Goal: Transaction & Acquisition: Purchase product/service

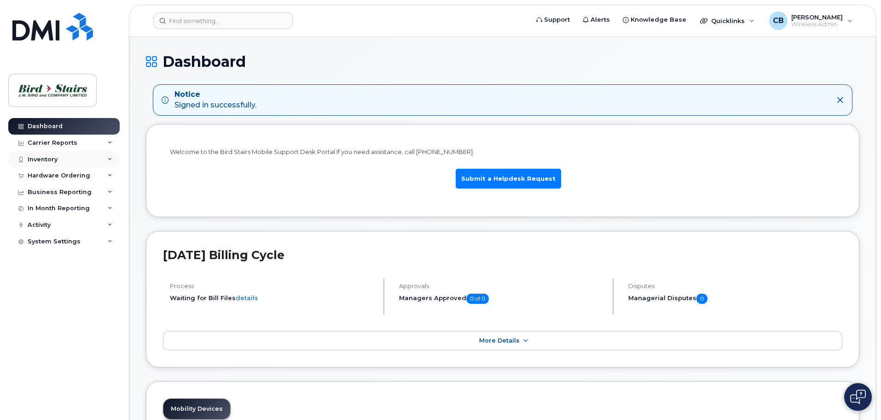
click at [51, 158] on div "Inventory" at bounding box center [43, 159] width 30 height 7
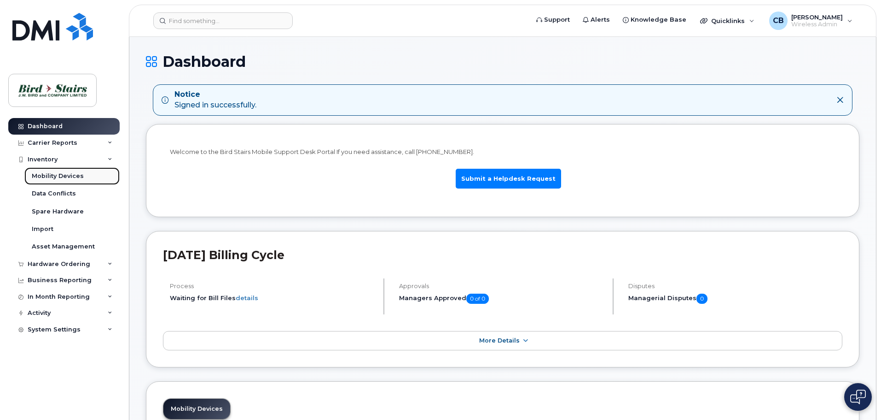
click at [55, 175] on div "Mobility Devices" at bounding box center [58, 176] width 52 height 8
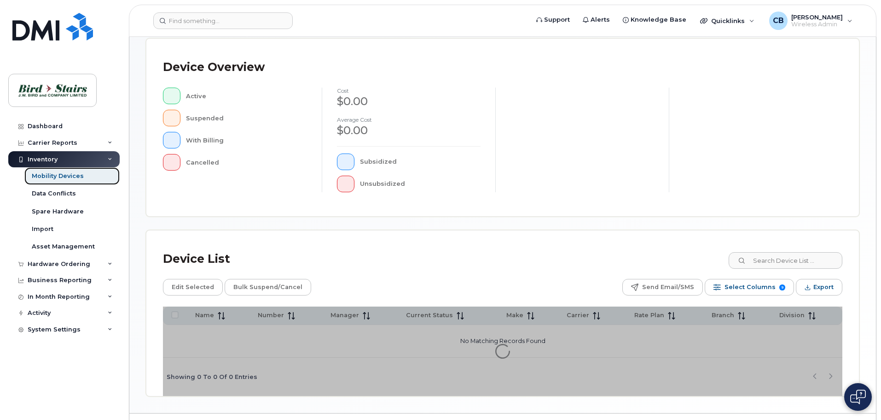
scroll to position [214, 0]
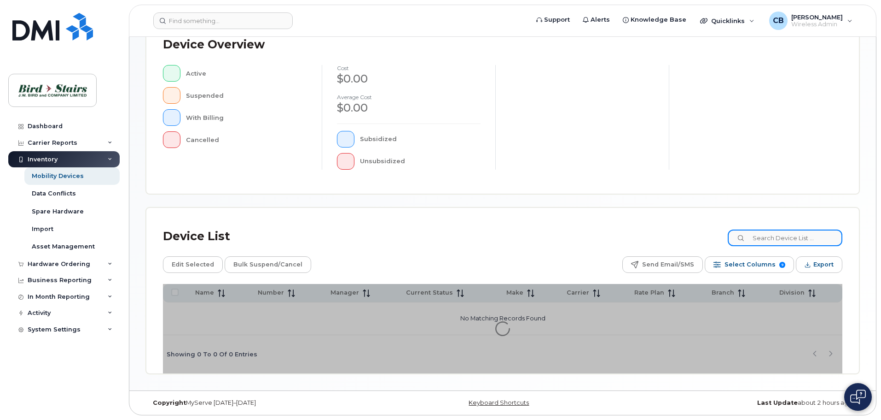
click at [808, 234] on input at bounding box center [785, 237] width 115 height 17
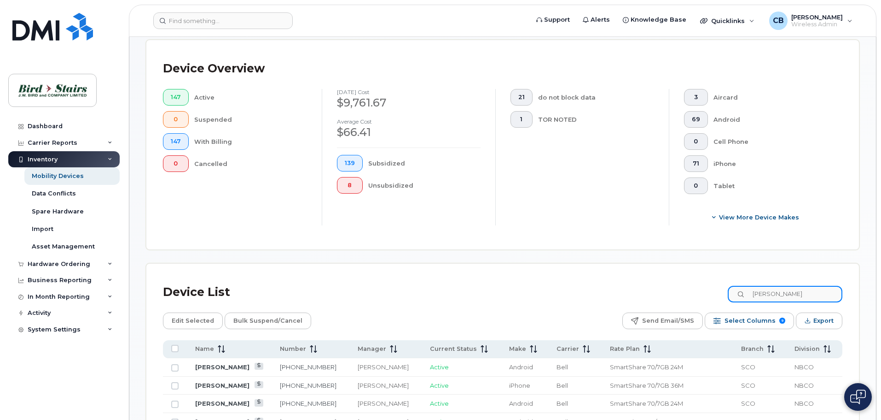
type input "scott"
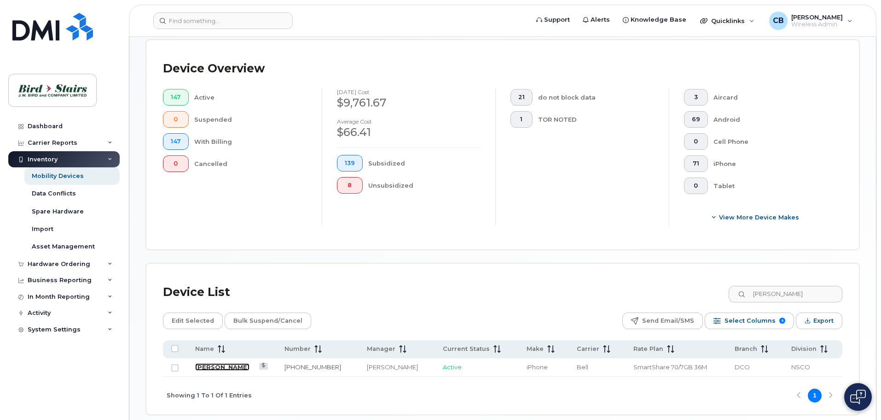
click at [218, 363] on link "[PERSON_NAME]" at bounding box center [222, 366] width 54 height 7
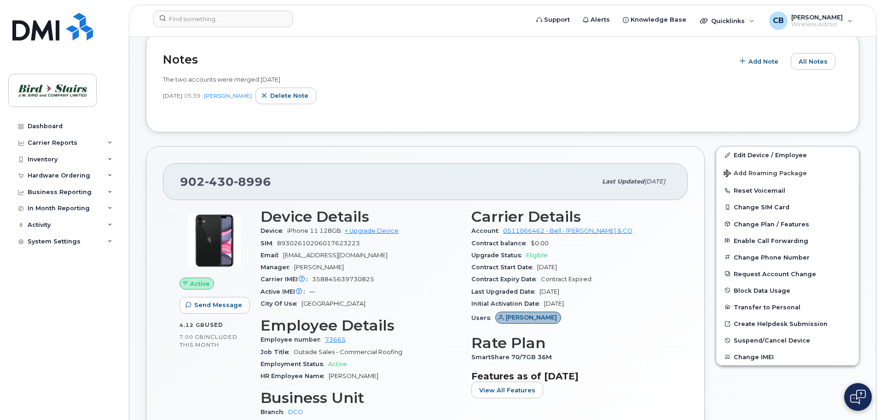
scroll to position [184, 0]
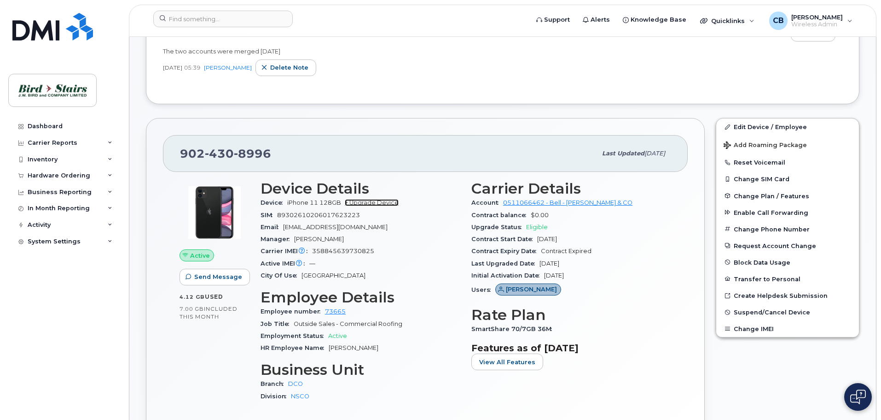
click at [387, 202] on link "+ Upgrade Device" at bounding box center [372, 202] width 54 height 7
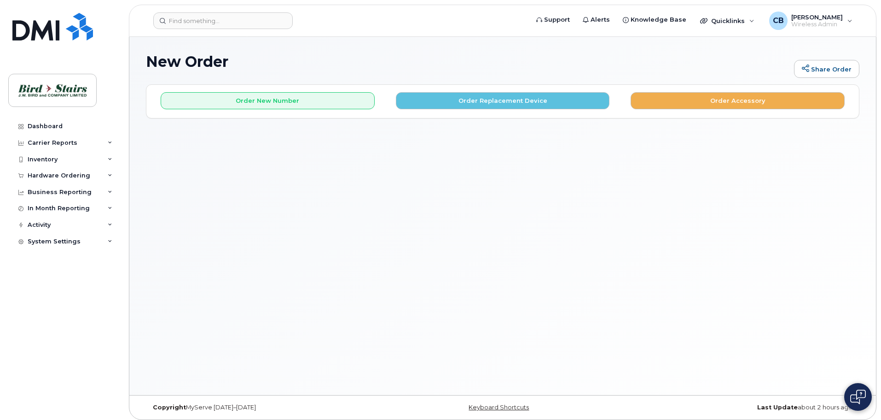
click at [480, 109] on div "Order New Number Order Replacement Device Order Accessory" at bounding box center [502, 101] width 713 height 33
click at [486, 99] on button "Order Replacement Device" at bounding box center [503, 100] width 214 height 17
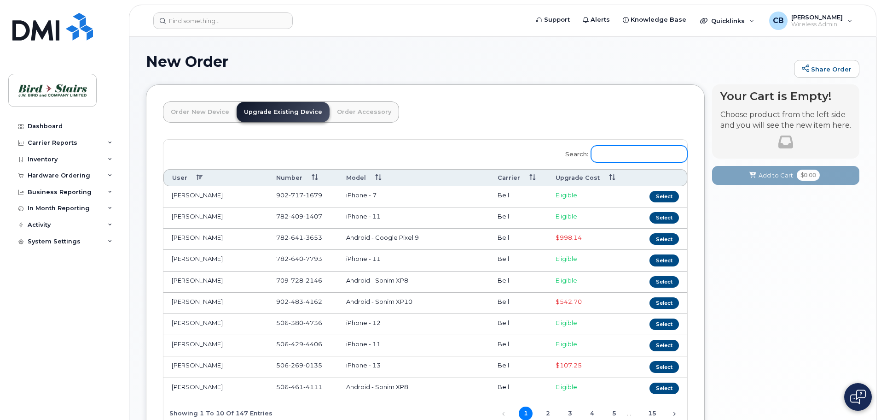
click at [650, 153] on input "Search:" at bounding box center [639, 154] width 96 height 17
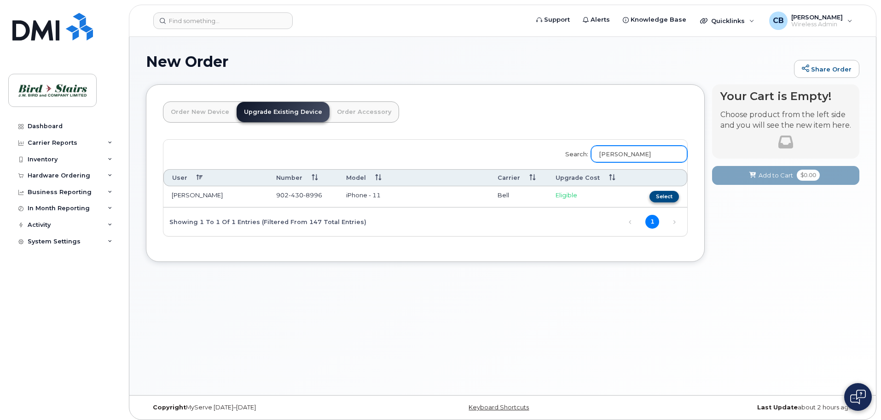
type input "scott"
click at [668, 198] on button "Select" at bounding box center [664, 197] width 29 height 12
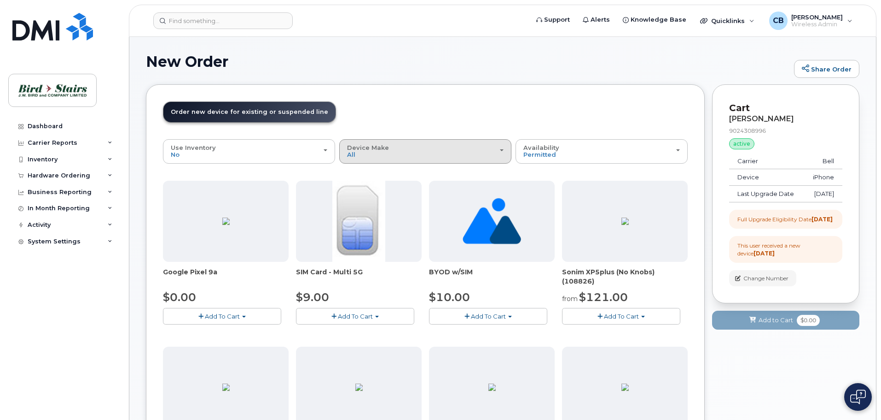
click at [425, 146] on div "Device Make All Android Cell Phone iPhone Unknown" at bounding box center [425, 151] width 157 height 14
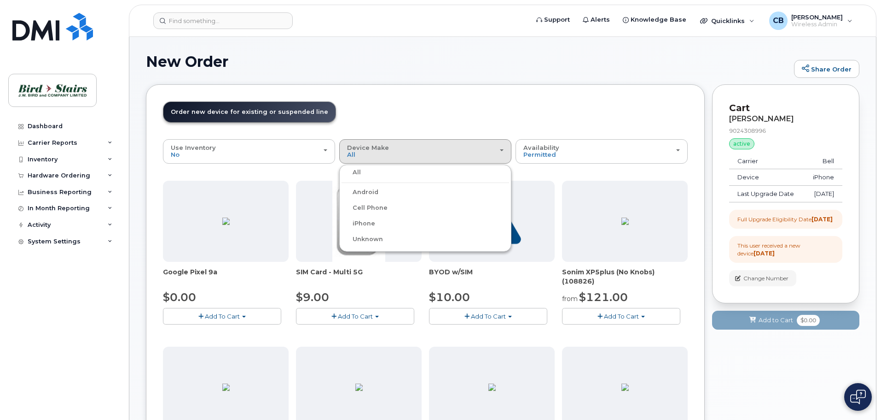
click at [367, 227] on label "iPhone" at bounding box center [359, 223] width 34 height 11
click at [0, 0] on input "iPhone" at bounding box center [0, 0] width 0 height 0
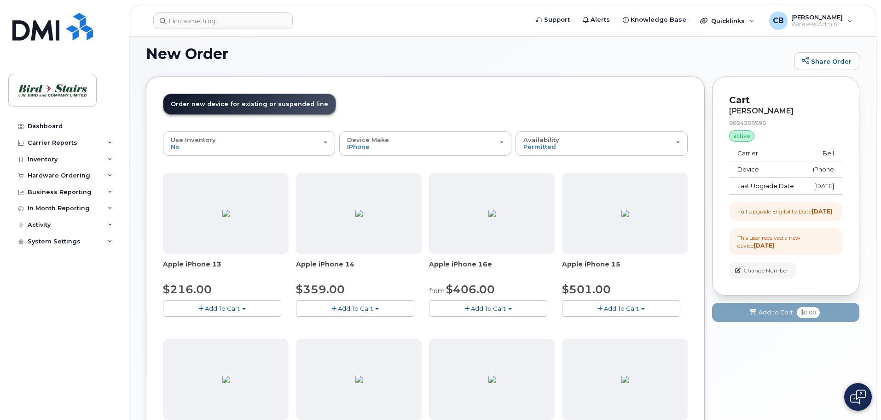
scroll to position [7, 0]
click at [268, 307] on button "Add To Cart" at bounding box center [222, 308] width 118 height 16
click at [189, 338] on link "$216.00 - 2-year upgrade (128GB model)" at bounding box center [237, 337] width 145 height 12
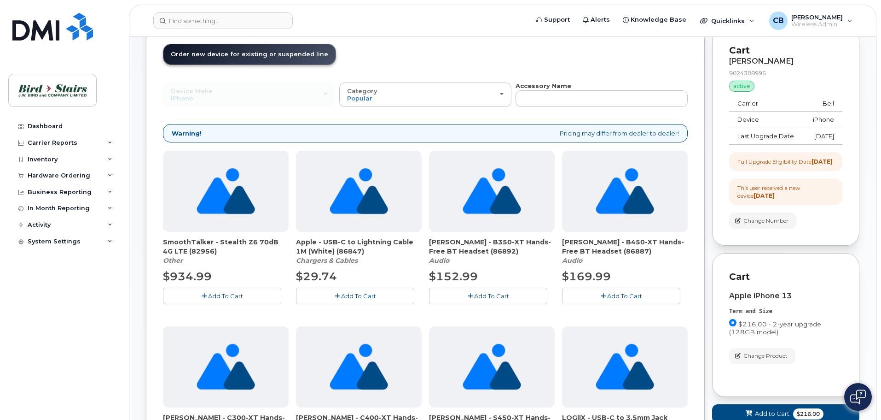
scroll to position [53, 0]
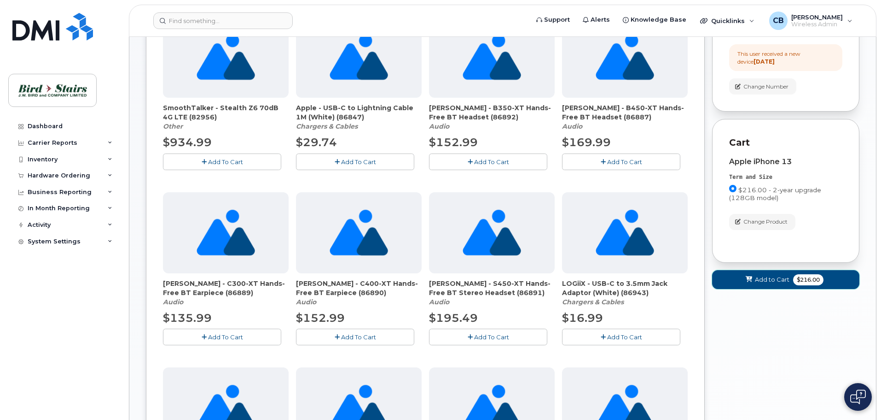
click at [808, 286] on button "Add to Cart $216.00" at bounding box center [785, 279] width 147 height 19
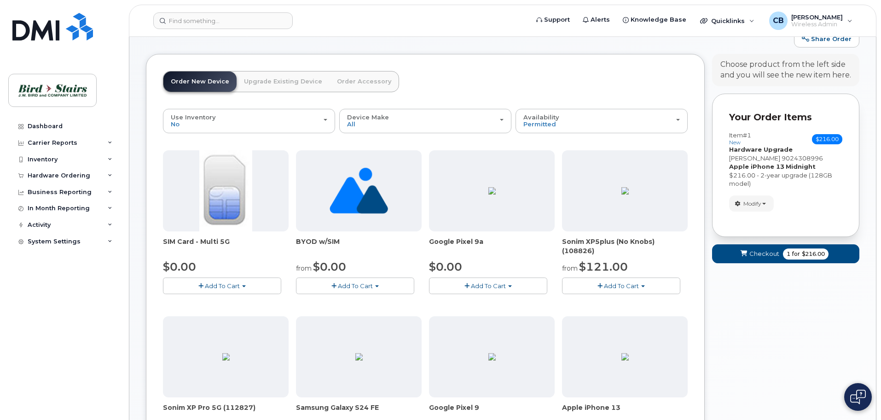
scroll to position [0, 0]
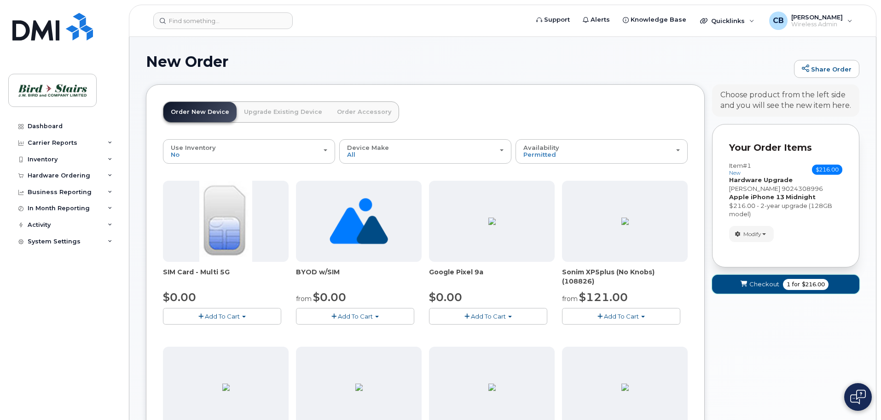
click at [795, 282] on span "for" at bounding box center [797, 284] width 12 height 8
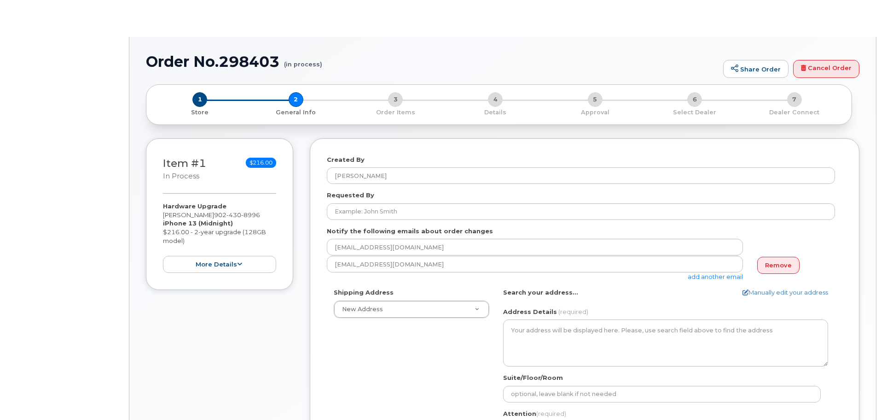
select select
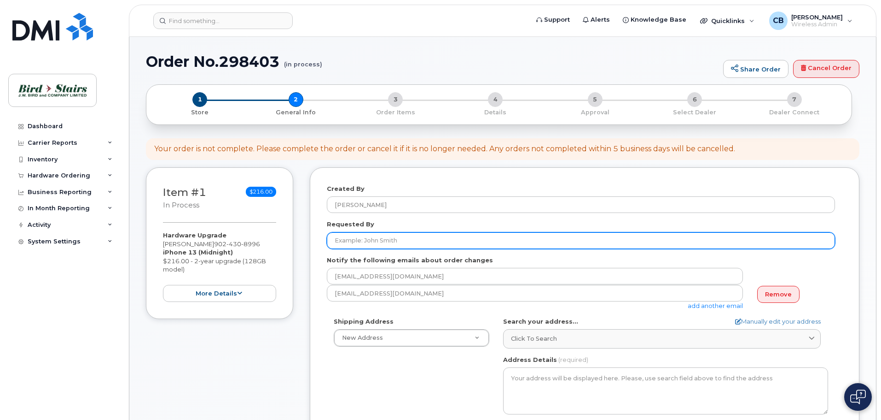
click at [373, 243] on input "Requested By" at bounding box center [581, 240] width 508 height 17
type input "[PERSON_NAME]"
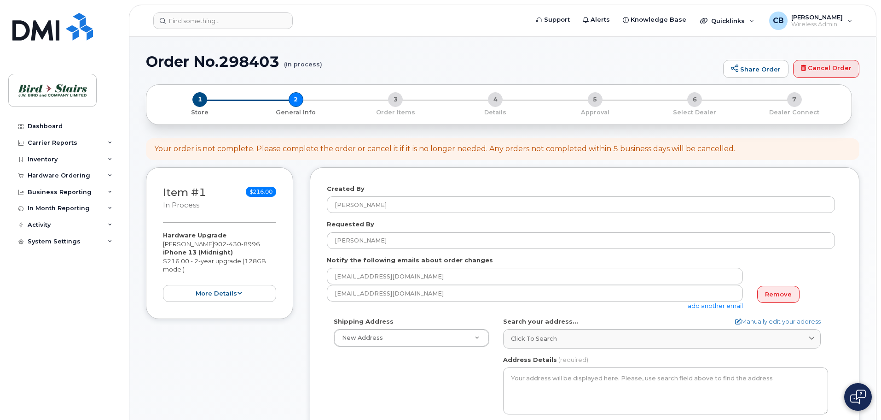
click at [462, 379] on div "Shipping Address New Address New Address Bird Stairs (CPE) Bird Stairs (DCO) Bi…" at bounding box center [581, 422] width 508 height 211
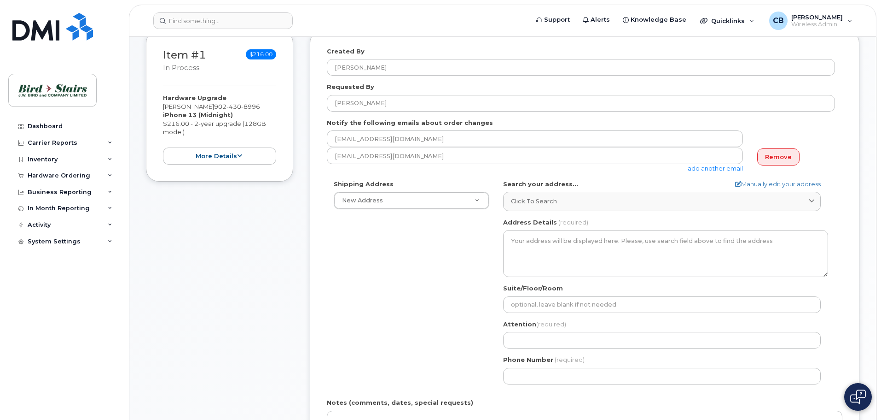
scroll to position [138, 0]
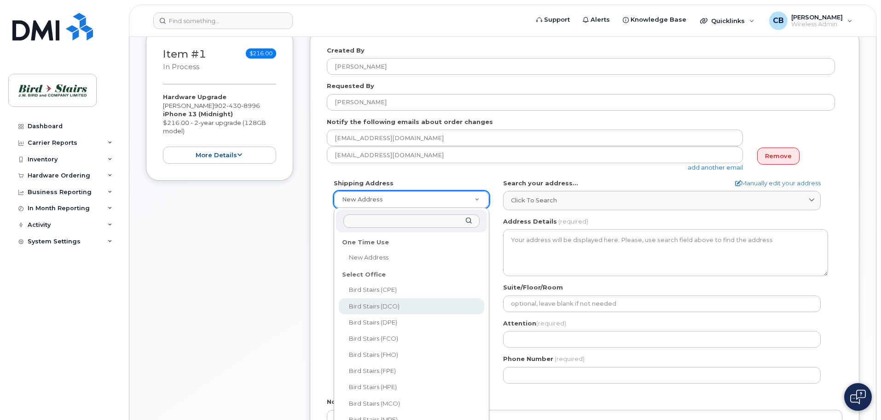
select select
type textarea "102 John Savage Ave Dartmouth Nova Scotia B3B 0C9"
type input "[PERSON_NAME]"
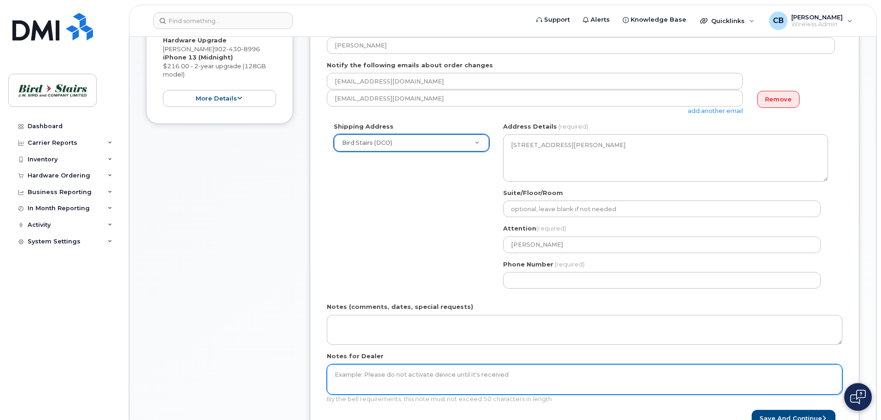
scroll to position [322, 0]
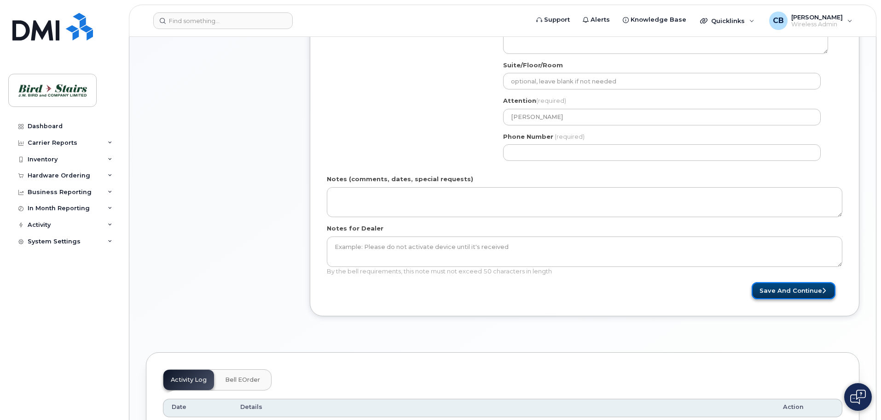
click at [813, 287] on button "Save and Continue" at bounding box center [794, 290] width 84 height 17
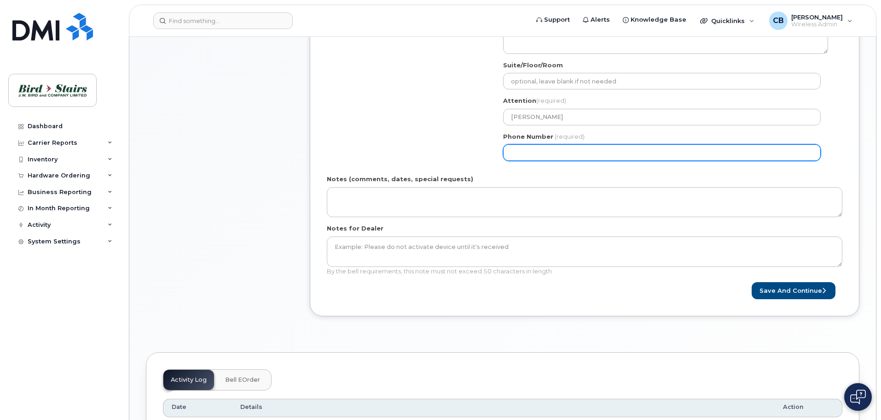
click at [518, 153] on input "Phone Number" at bounding box center [662, 152] width 318 height 17
select select
type input "902"
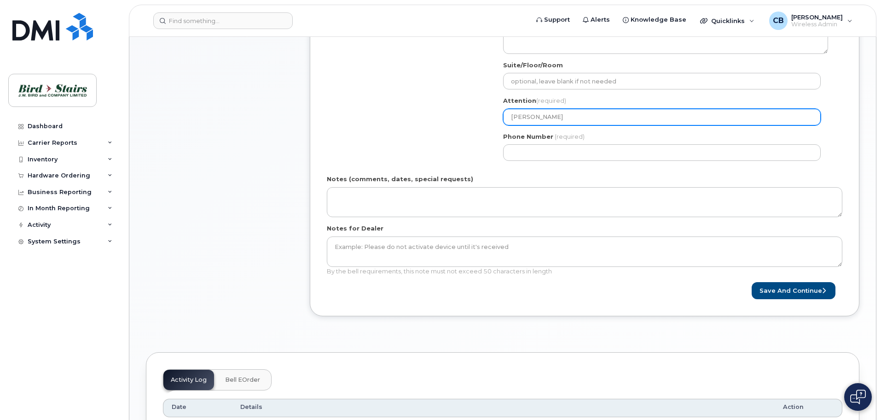
drag, startPoint x: 567, startPoint y: 110, endPoint x: 363, endPoint y: 111, distance: 204.5
click at [363, 111] on div "Shipping Address Bird Stairs (DCO) New Address Bird Stairs (CPE) Bird Stairs (D…" at bounding box center [581, 80] width 508 height 173
select select
type input "S"
select select
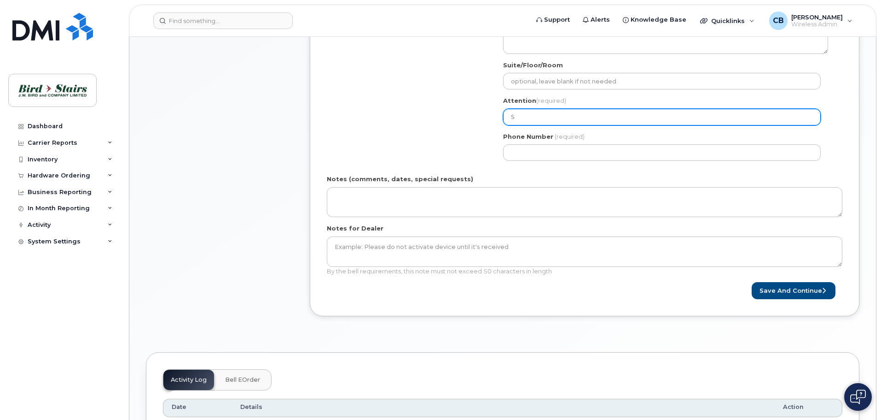
type input "Sc"
select select
type input "Sco"
select select
type input "Scot"
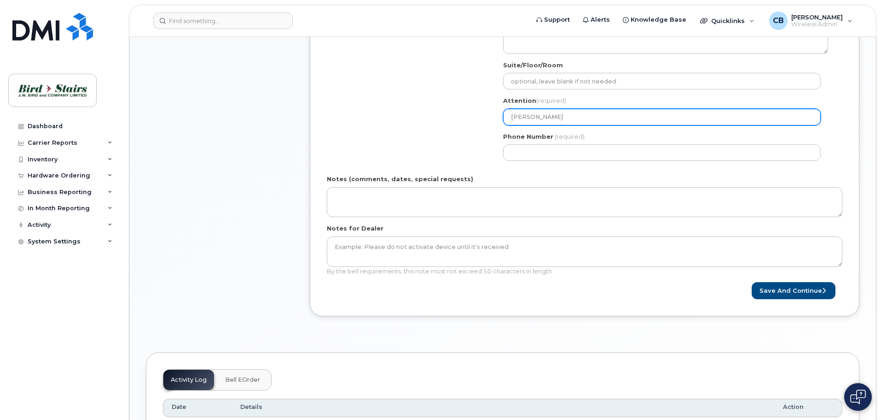
select select
type input "Scott"
select select
type input "Scott R"
select select
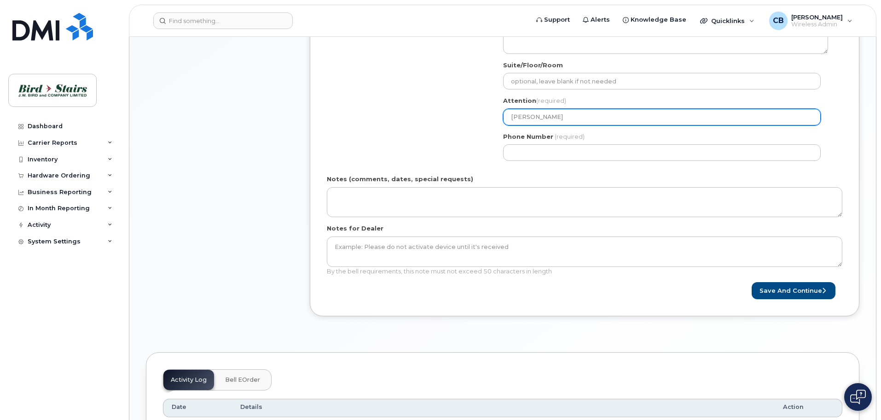
type input "Scott Ra"
select select
type input "Scott Raf"
select select
type input "Scott Raft"
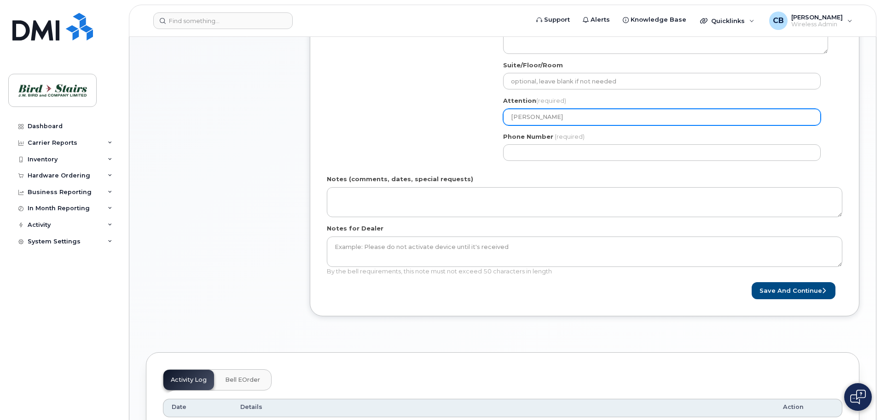
select select
type input "Scott Raftu"
select select
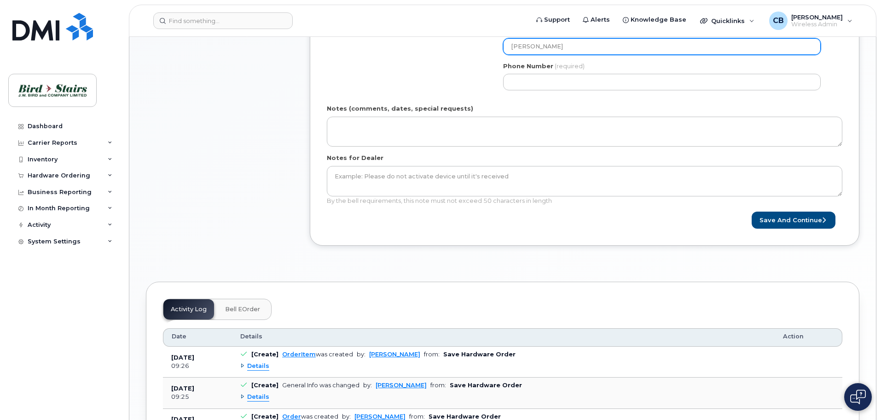
scroll to position [414, 0]
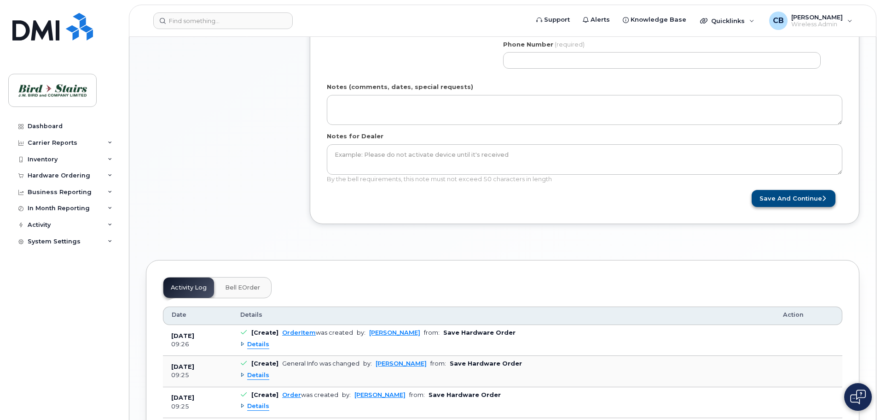
type input "[PERSON_NAME]"
click at [804, 195] on button "Save and Continue" at bounding box center [794, 198] width 84 height 17
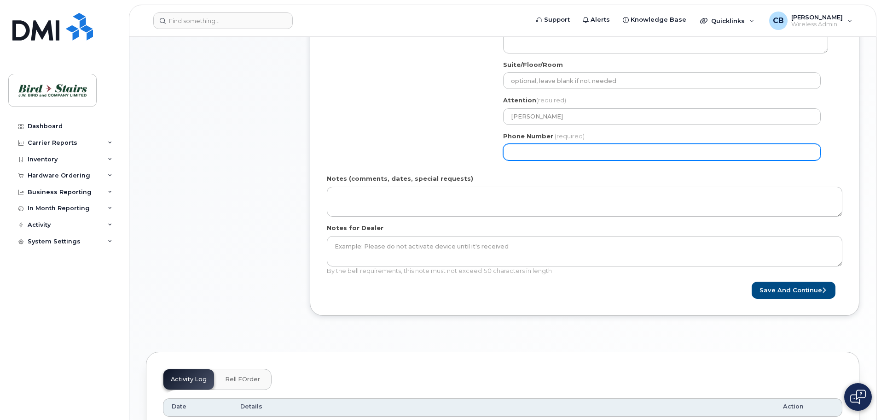
scroll to position [322, 0]
click at [527, 152] on input "Phone Number" at bounding box center [662, 152] width 318 height 17
click at [538, 151] on input "Phone Number" at bounding box center [662, 152] width 318 height 17
select select
type input "9024977742"
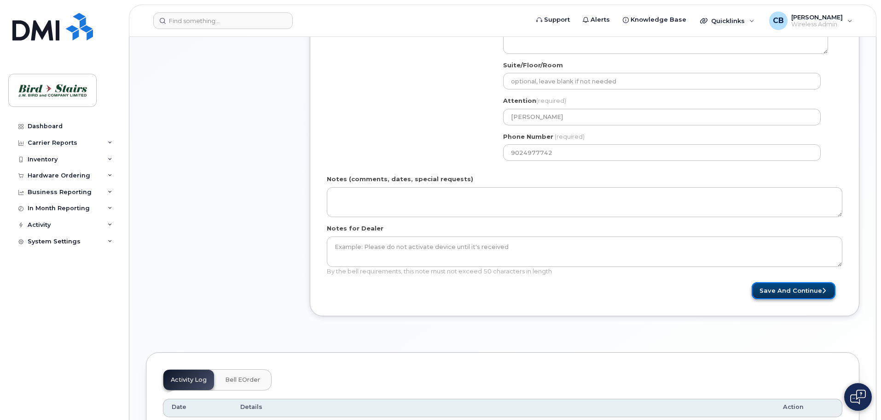
click at [799, 295] on button "Save and Continue" at bounding box center [794, 290] width 84 height 17
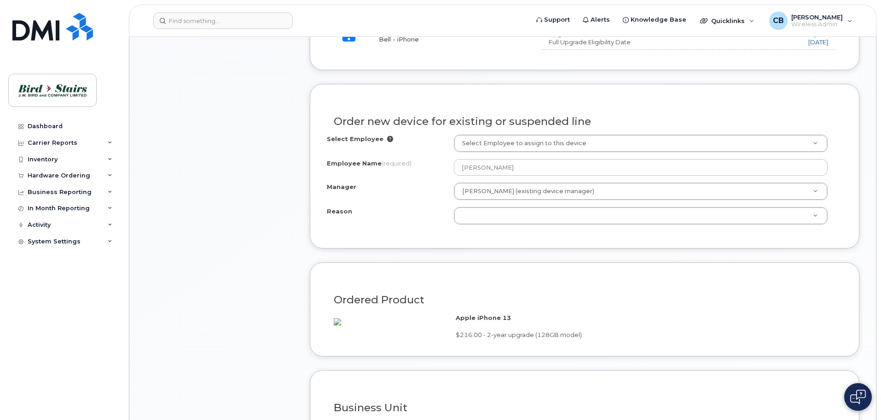
scroll to position [460, 0]
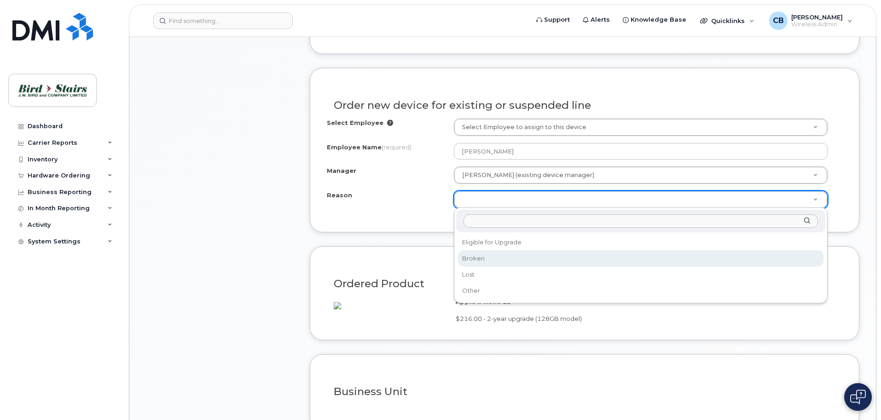
select select "broken"
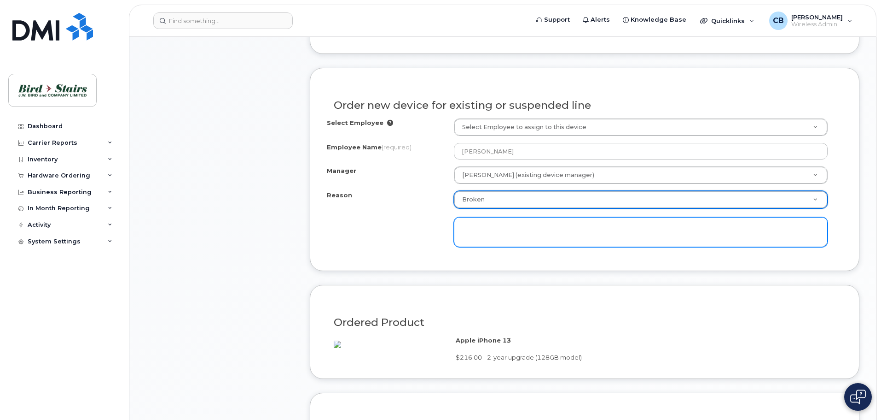
click at [481, 226] on textarea at bounding box center [641, 232] width 374 height 30
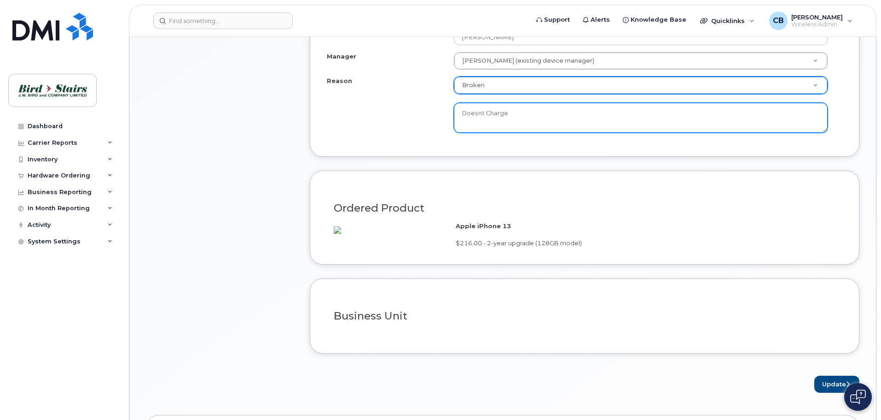
scroll to position [691, 0]
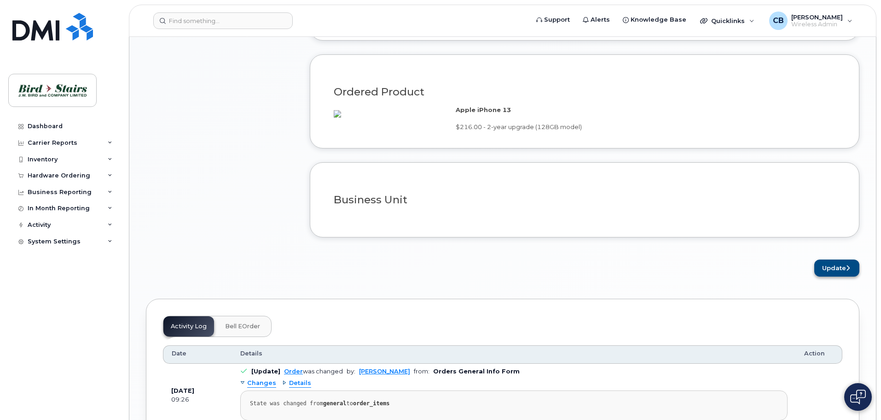
type textarea "Doesnt Charge"
click at [840, 274] on button "Update" at bounding box center [837, 267] width 45 height 17
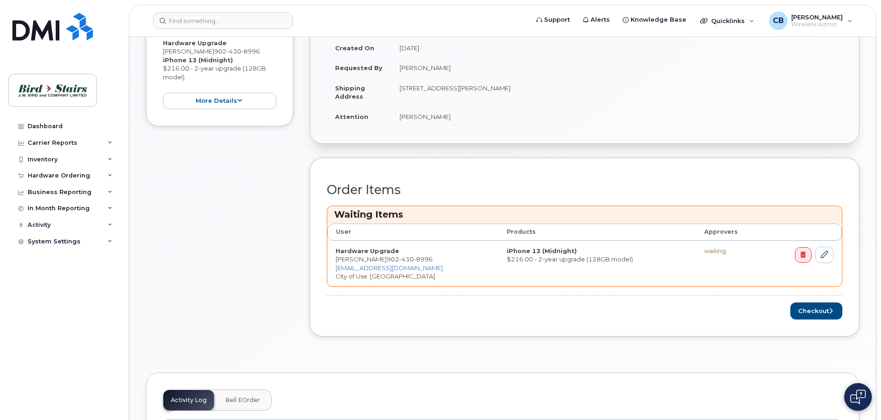
scroll to position [276, 0]
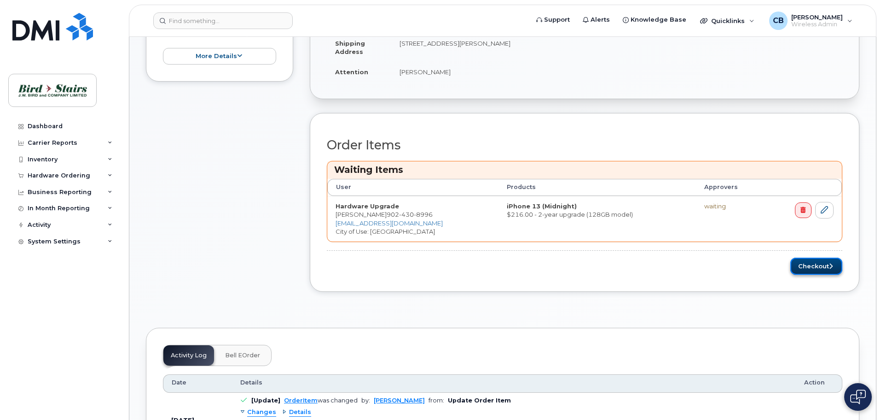
click at [817, 268] on button "Checkout" at bounding box center [817, 265] width 52 height 17
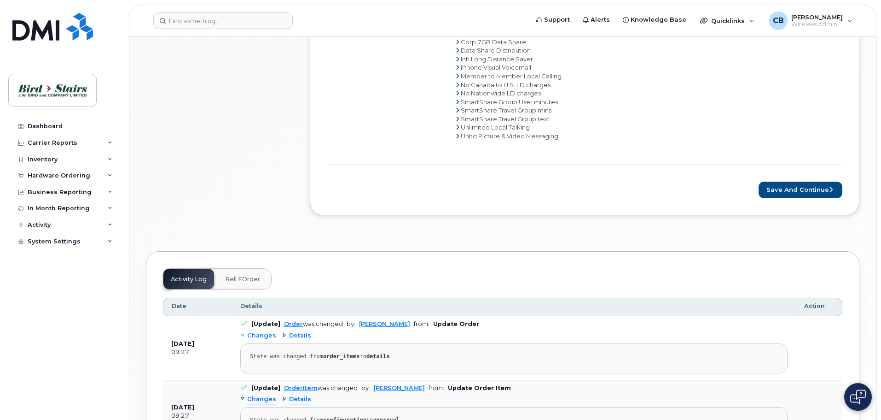
scroll to position [507, 0]
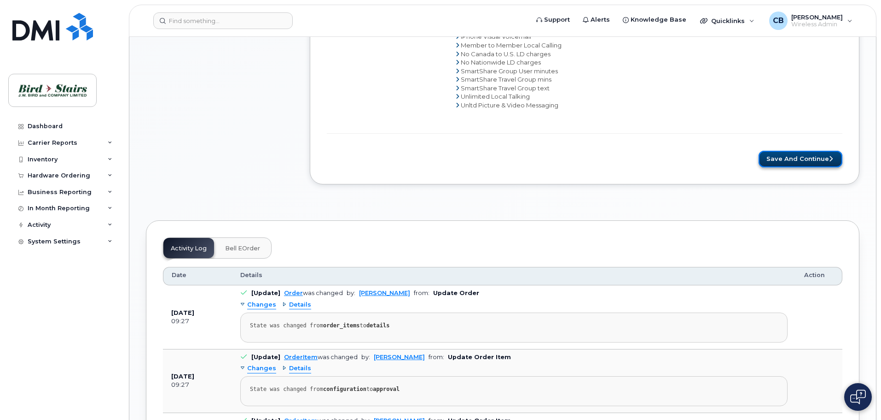
click at [800, 156] on button "Save and Continue" at bounding box center [801, 159] width 84 height 17
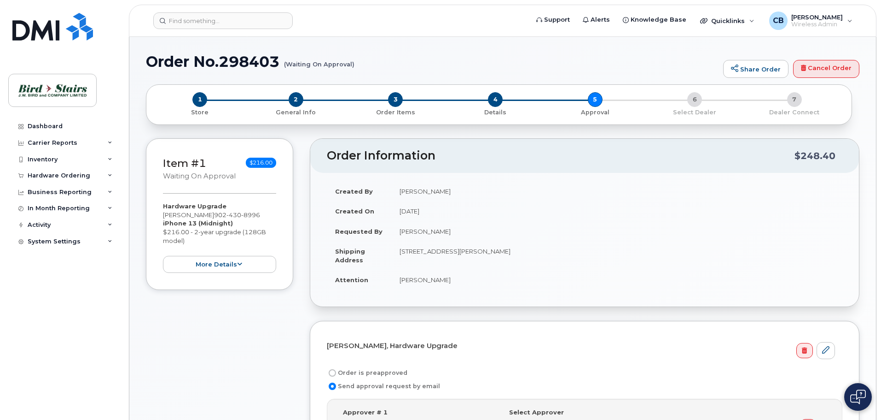
select select
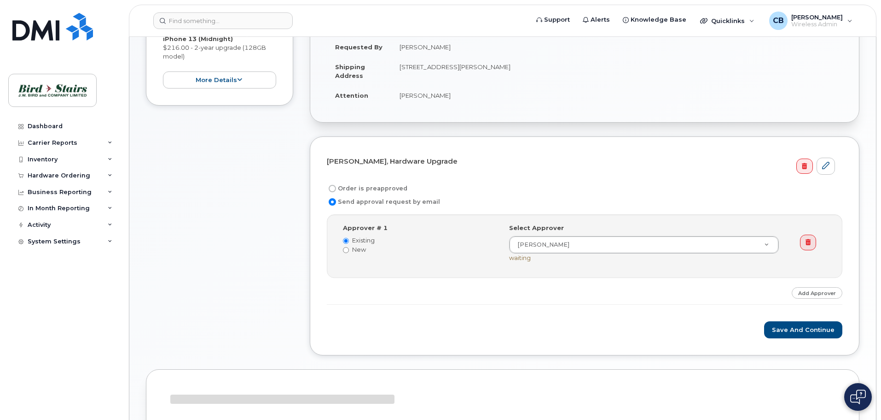
click at [355, 181] on form "[PERSON_NAME], Hardware Upgrade Order is preapproved Send approval request by e…" at bounding box center [585, 245] width 516 height 185
click at [356, 184] on label "Order is preapproved" at bounding box center [367, 188] width 81 height 11
click at [336, 185] on input "Order is preapproved" at bounding box center [332, 188] width 7 height 7
radio input "true"
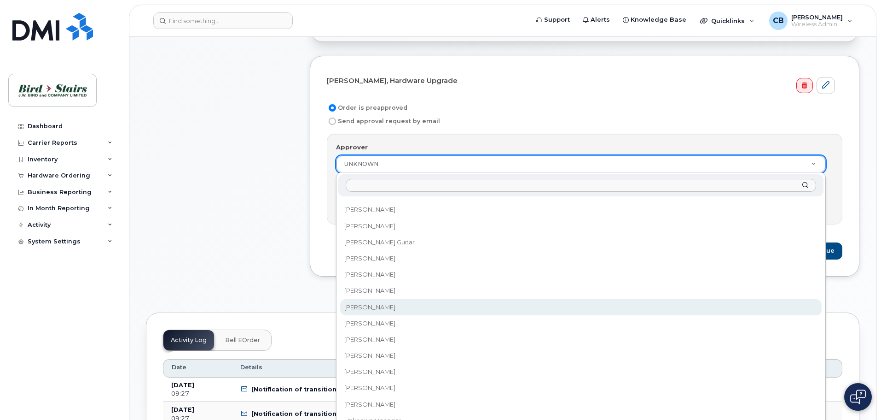
scroll to position [276, 0]
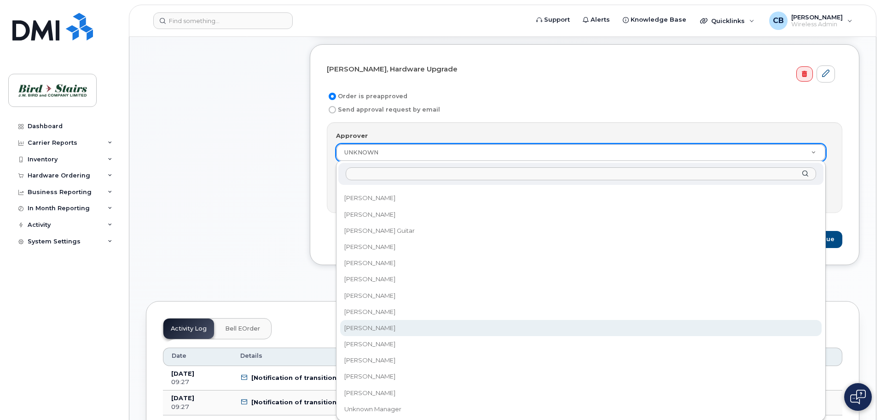
select select "1406284"
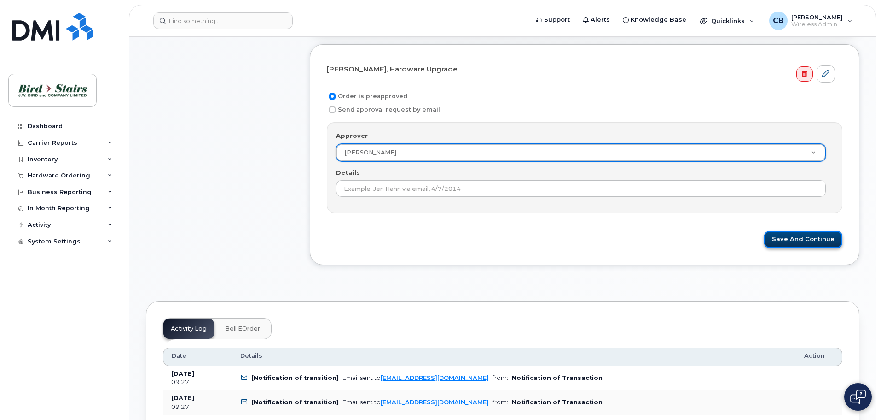
click at [825, 243] on button "Save and Continue" at bounding box center [803, 239] width 78 height 17
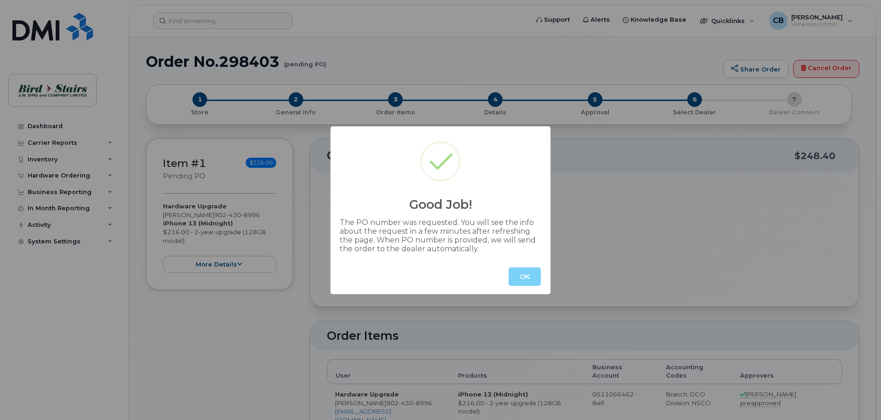
radio input "true"
click at [524, 277] on button "OK" at bounding box center [525, 276] width 32 height 18
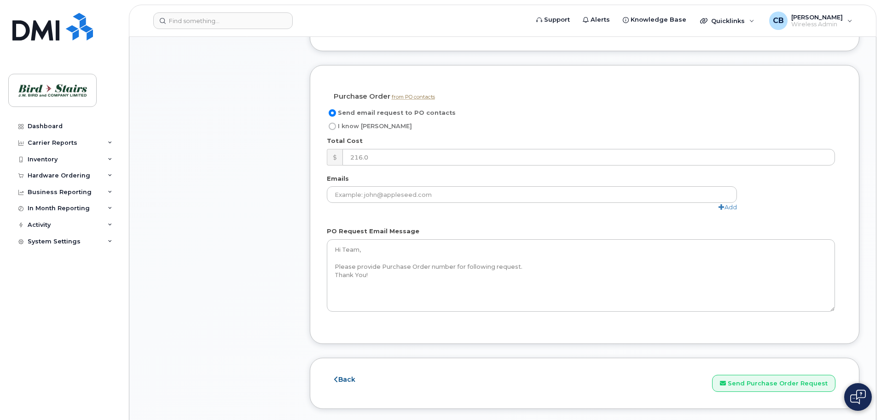
scroll to position [691, 0]
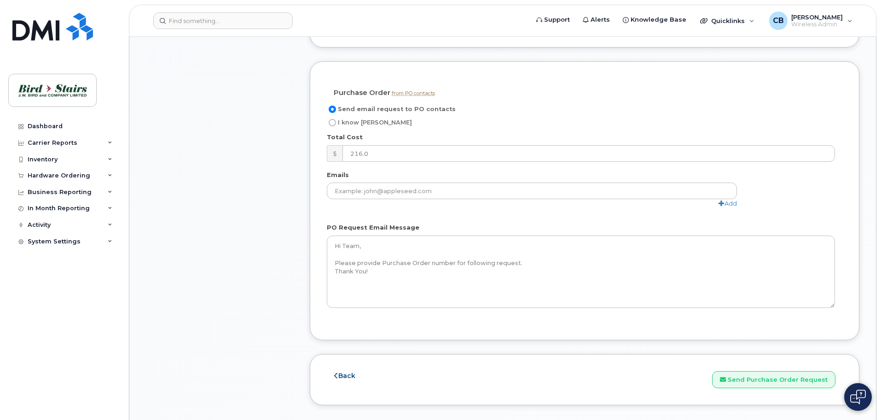
click at [342, 119] on span "I know [PERSON_NAME]" at bounding box center [375, 122] width 74 height 7
click at [336, 119] on input "I know [PERSON_NAME]" at bounding box center [332, 122] width 7 height 7
radio input "true"
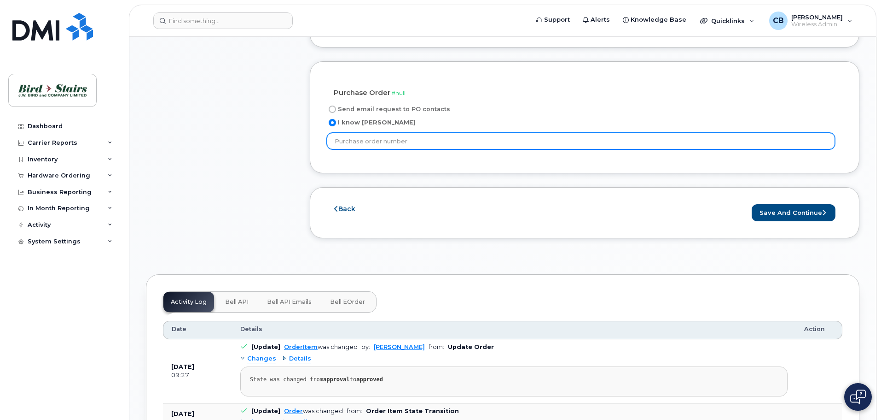
click at [352, 133] on input "text" at bounding box center [581, 141] width 508 height 17
type input "DS12345"
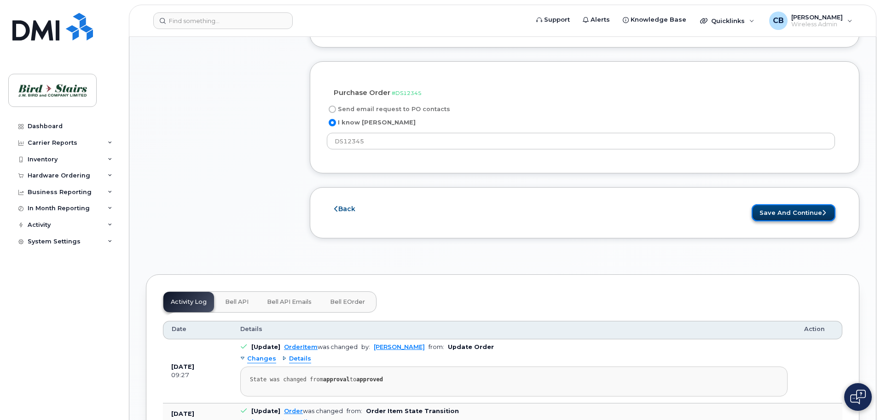
click at [812, 204] on button "Save and Continue" at bounding box center [794, 212] width 84 height 17
click at [801, 204] on button "Save and Continue" at bounding box center [794, 212] width 84 height 17
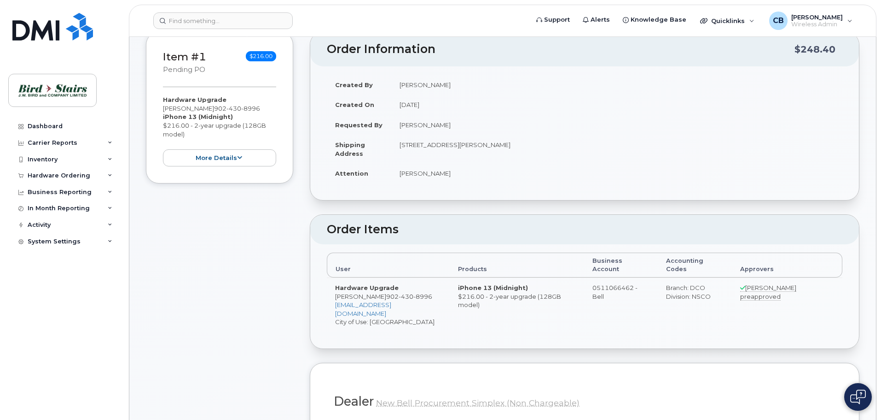
scroll to position [230, 0]
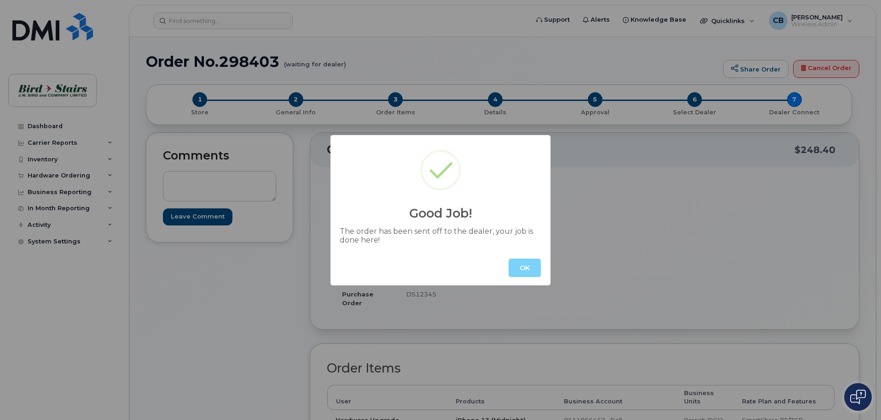
scroll to position [322, 0]
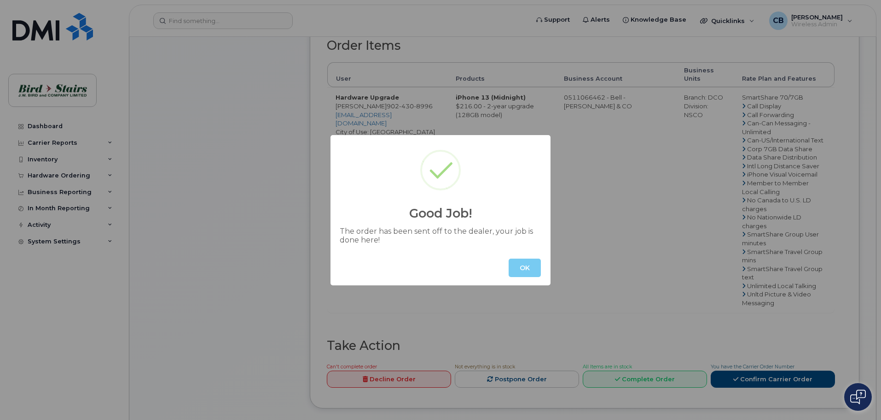
click at [528, 261] on button "OK" at bounding box center [525, 267] width 32 height 18
